Goal: Task Accomplishment & Management: Complete application form

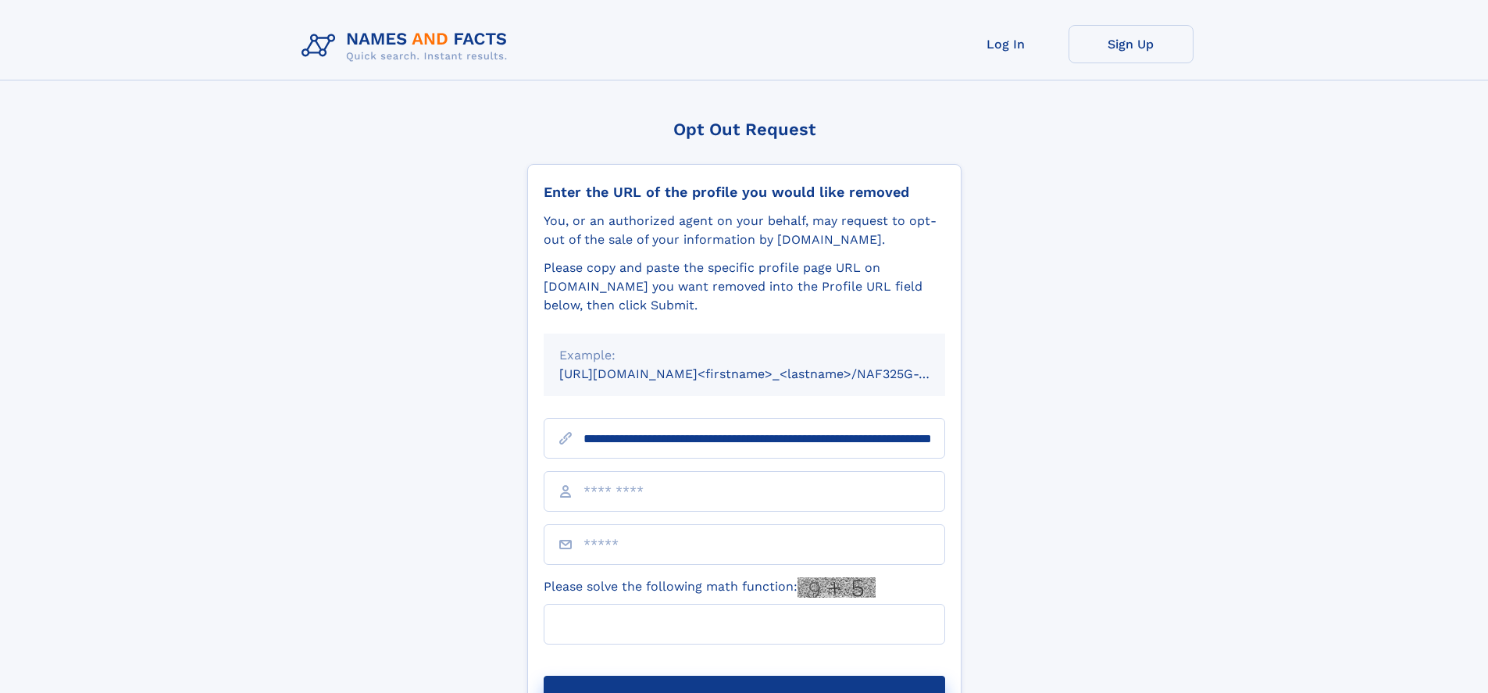
scroll to position [0, 173]
type input "**********"
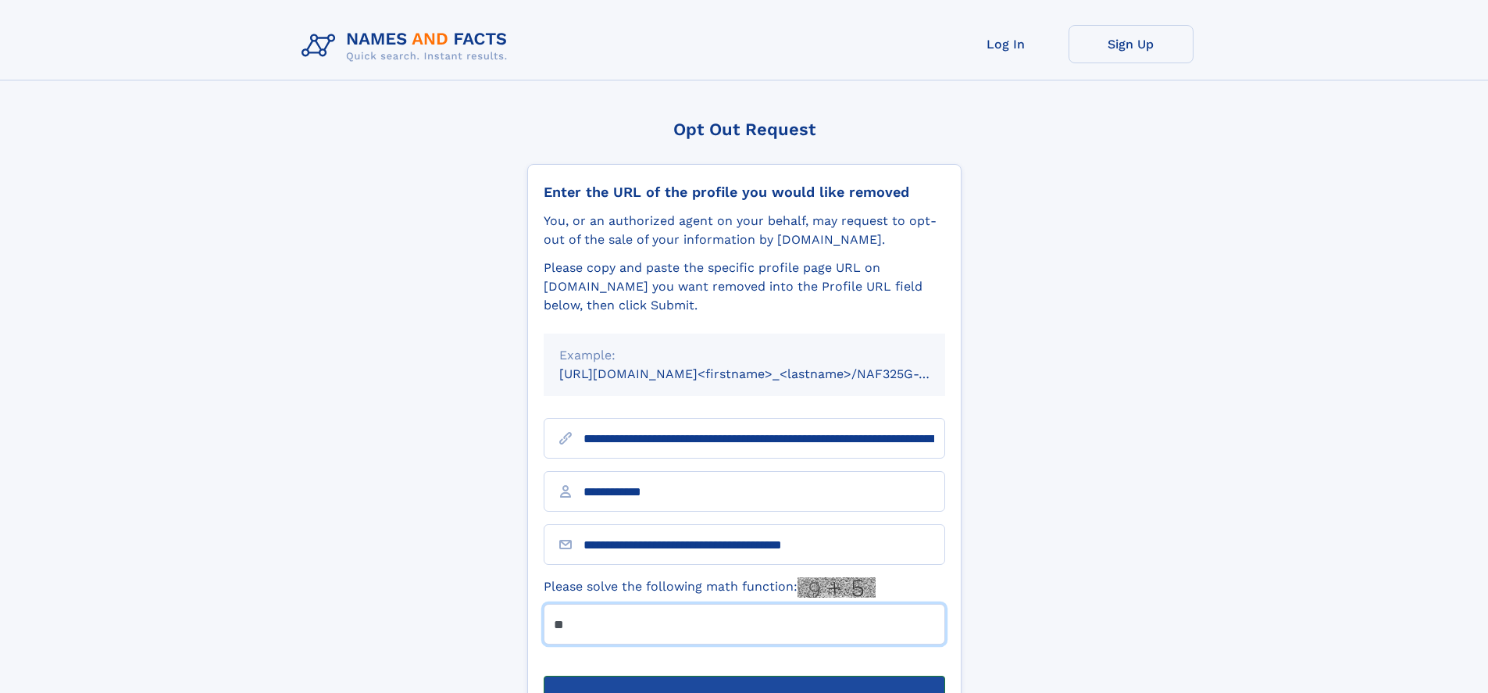
type input "**"
click at [744, 676] on button "Submit Opt Out Request" at bounding box center [745, 701] width 402 height 50
